Goal: Find specific page/section: Find specific page/section

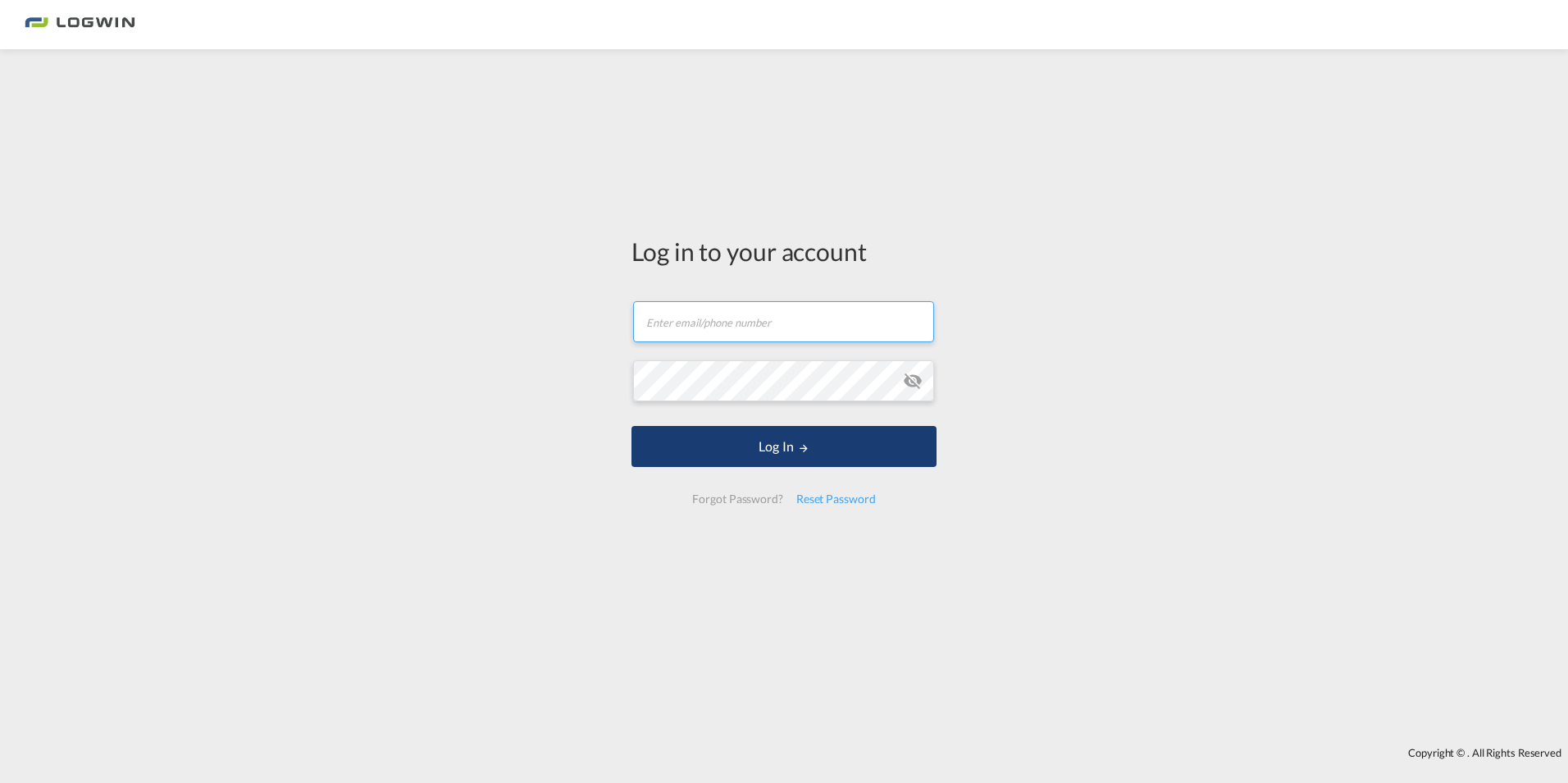
type input "[PERSON_NAME][EMAIL_ADDRESS][PERSON_NAME][DOMAIN_NAME]"
click at [745, 466] on button "Log In" at bounding box center [784, 446] width 306 height 41
